Goal: Task Accomplishment & Management: Manage account settings

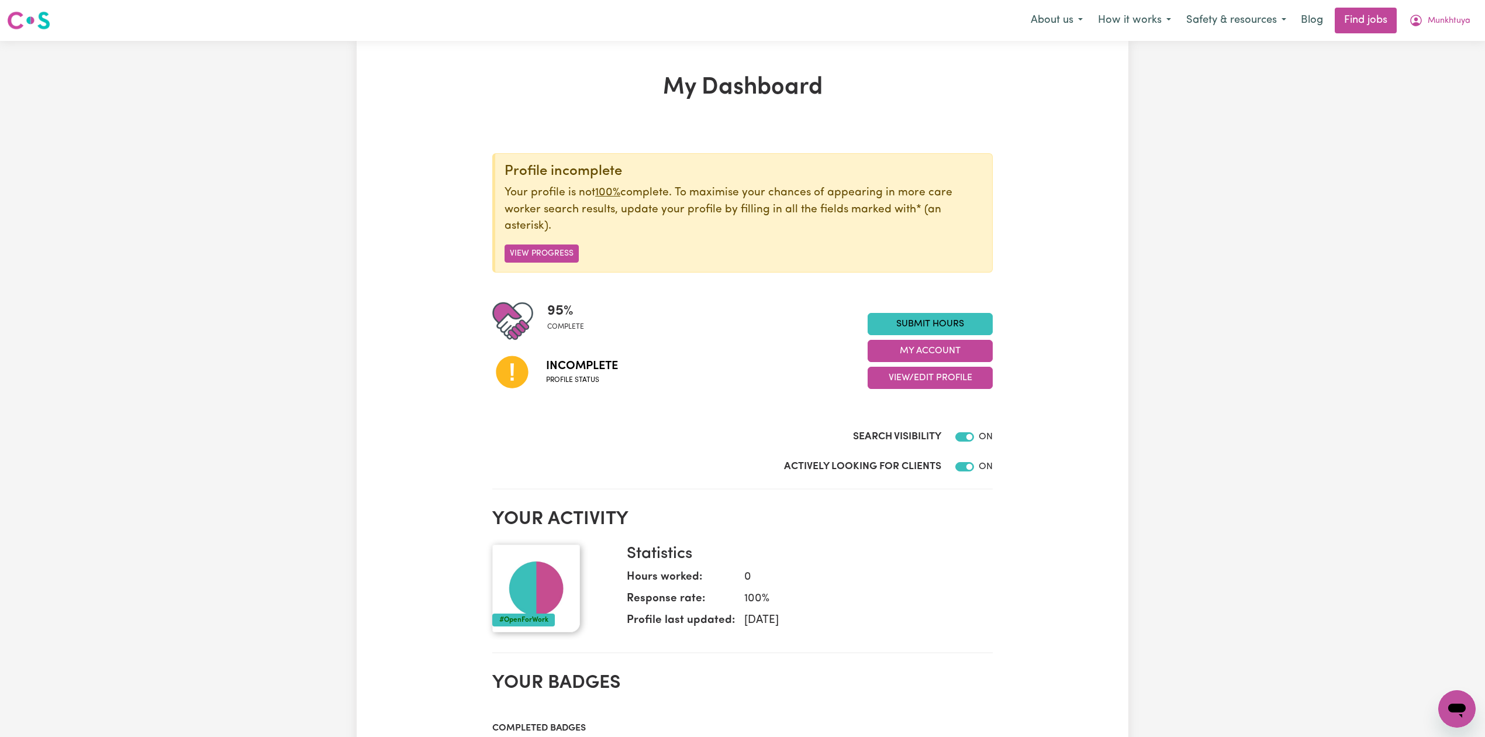
click at [457, 299] on div "My Dashboard Profile incomplete Your profile is not 100% complete. To maximise …" at bounding box center [743, 685] width 772 height 1222
click at [1454, 15] on span "Munkhtuya" at bounding box center [1449, 21] width 43 height 13
click at [1425, 95] on link "Logout" at bounding box center [1431, 89] width 92 height 22
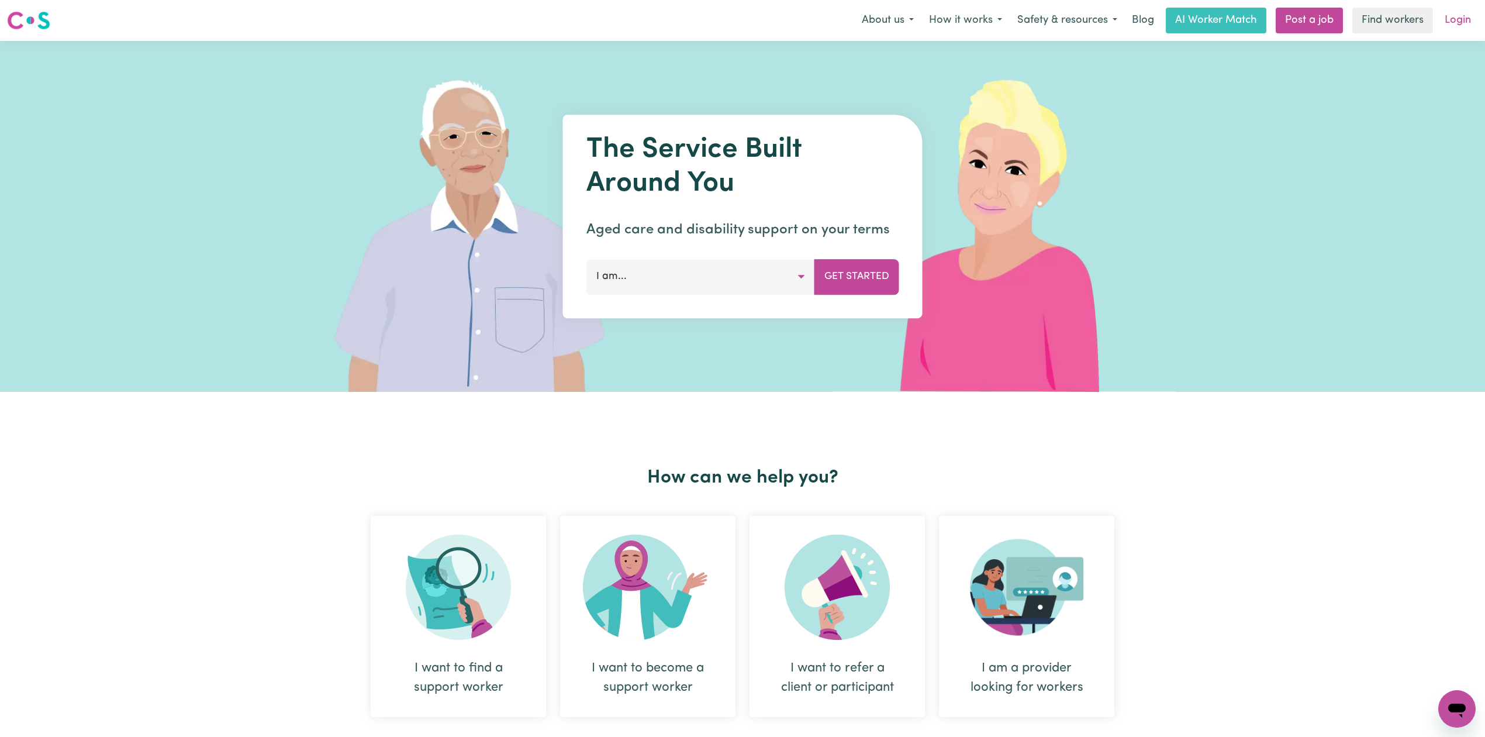
click at [1449, 17] on link "Login" at bounding box center [1457, 21] width 40 height 26
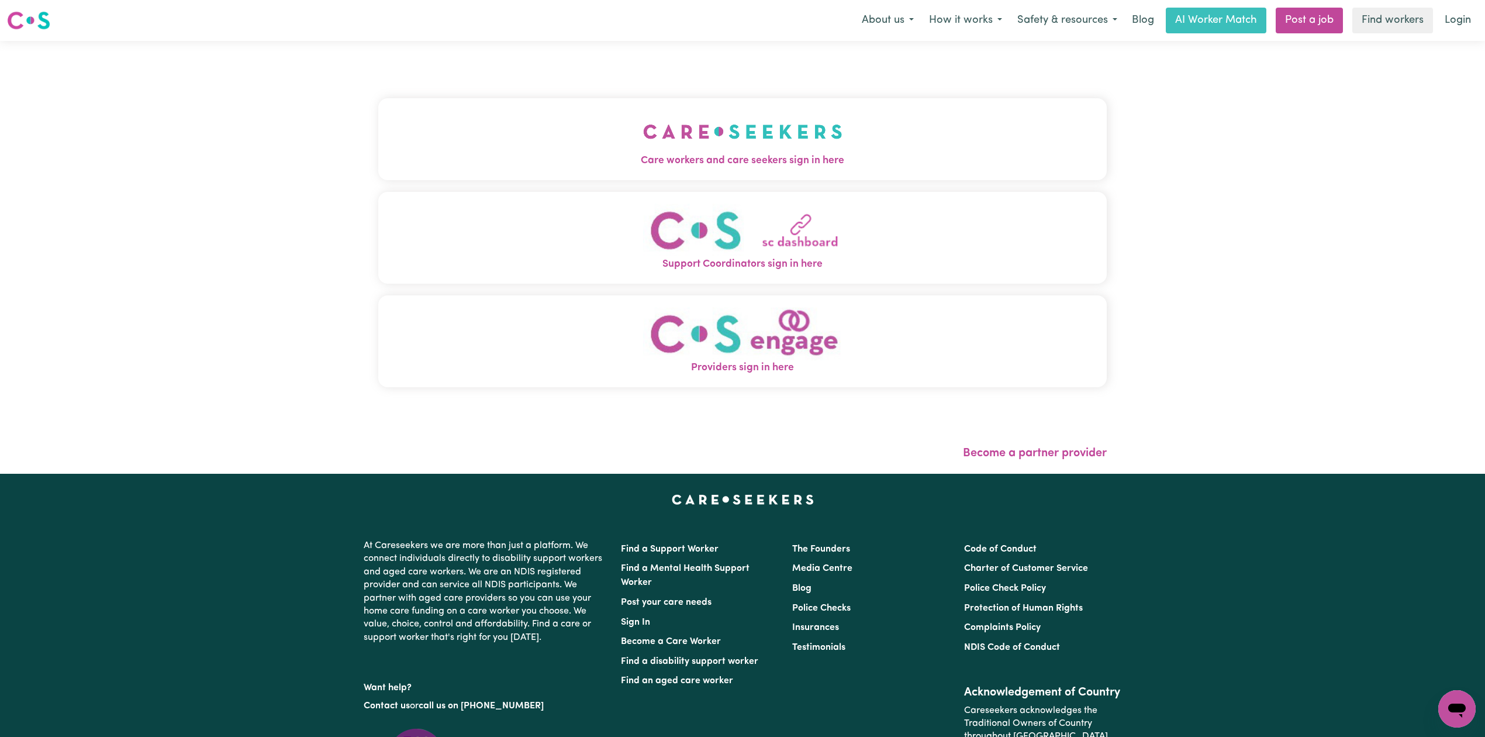
click at [574, 119] on button "Care workers and care seekers sign in here" at bounding box center [742, 139] width 728 height 82
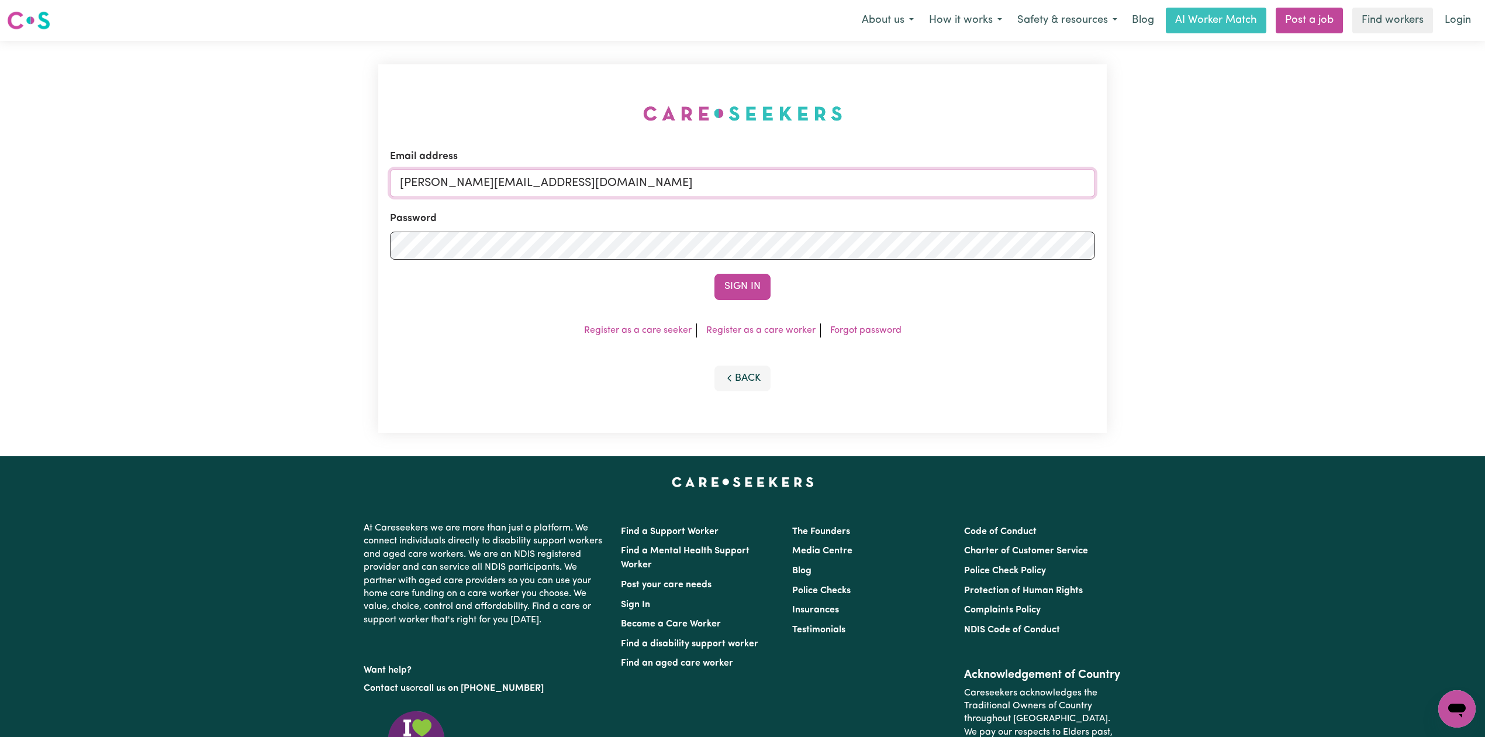
click at [604, 188] on input "[PERSON_NAME][EMAIL_ADDRESS][DOMAIN_NAME]" at bounding box center [742, 183] width 705 height 28
drag, startPoint x: 461, startPoint y: 179, endPoint x: 812, endPoint y: 180, distance: 350.7
click at [812, 180] on input "Superuser~[EMAIL_ADDRESS][DOMAIN_NAME]" at bounding box center [742, 183] width 705 height 28
type input "Superuser~[EMAIL_ADDRESS][DOMAIN_NAME]"
click at [714, 274] on button "Sign In" at bounding box center [742, 287] width 56 height 26
